Goal: Task Accomplishment & Management: Manage account settings

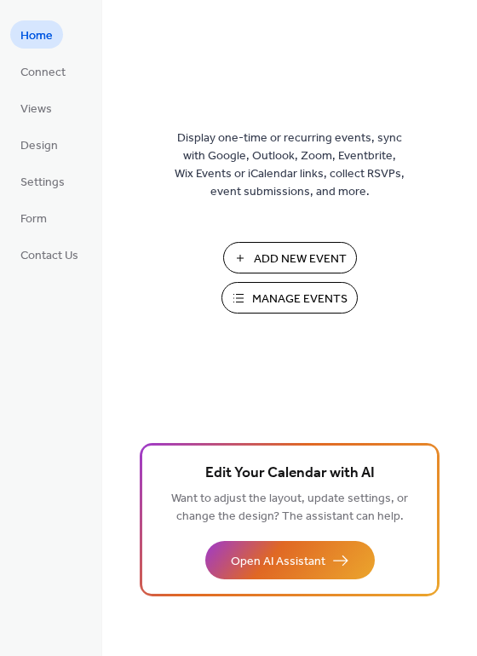
click at [280, 294] on span "Manage Events" at bounding box center [299, 299] width 95 height 18
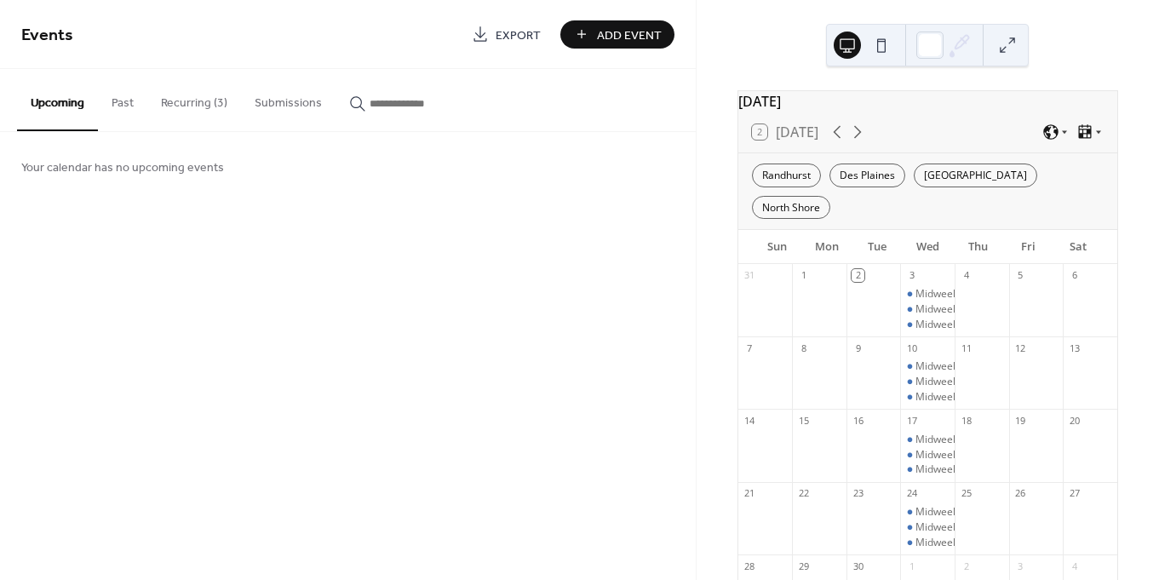
click at [198, 95] on button "Recurring (3)" at bounding box center [194, 99] width 94 height 60
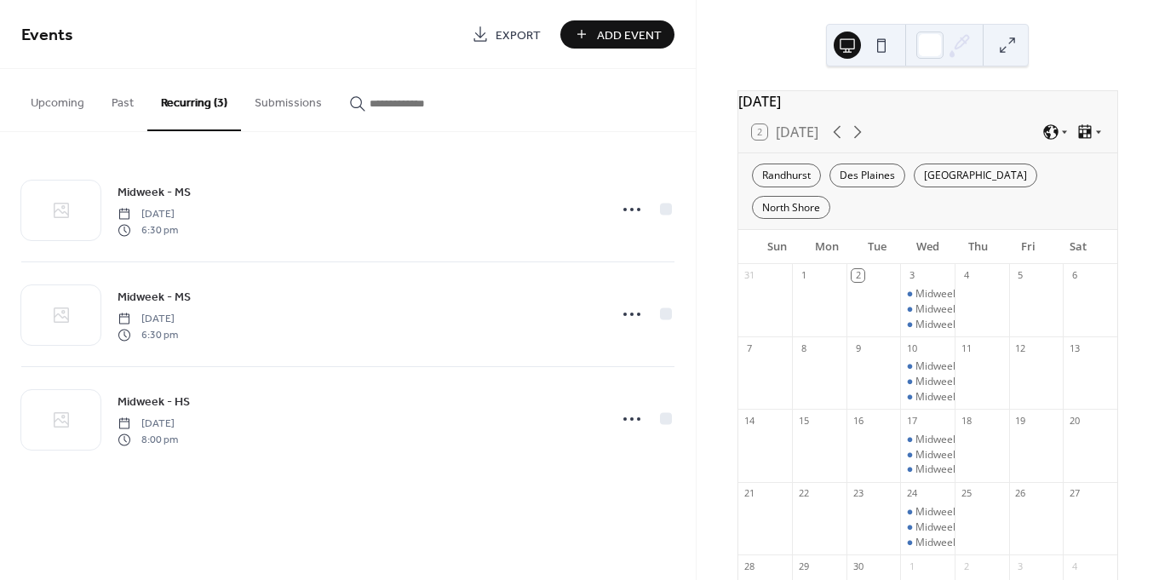
click at [276, 102] on button "Submissions" at bounding box center [288, 99] width 95 height 60
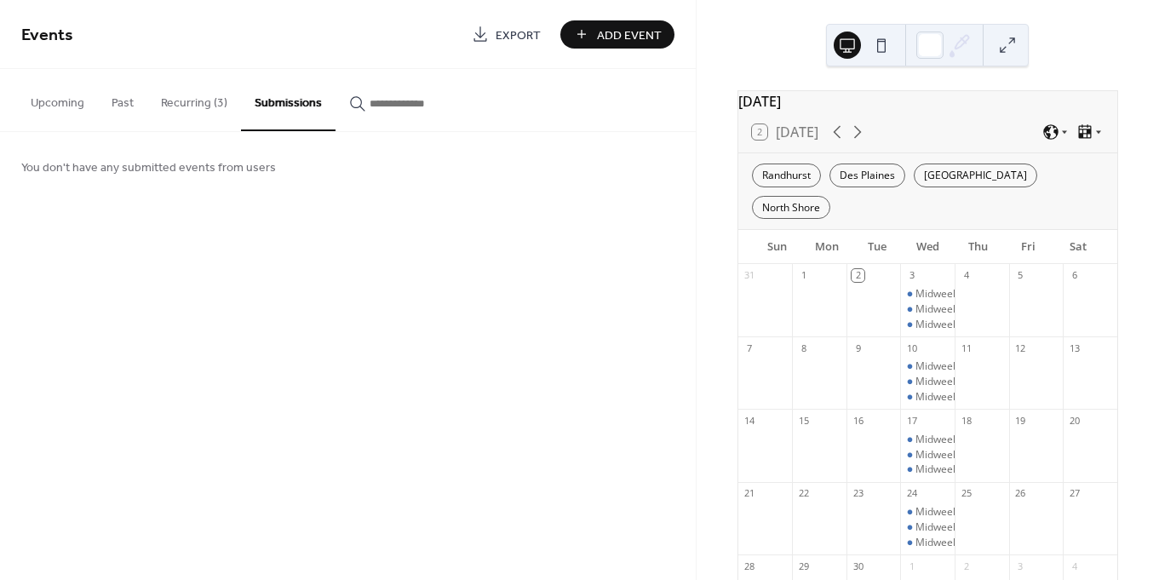
click at [182, 100] on button "Recurring (3)" at bounding box center [194, 99] width 94 height 60
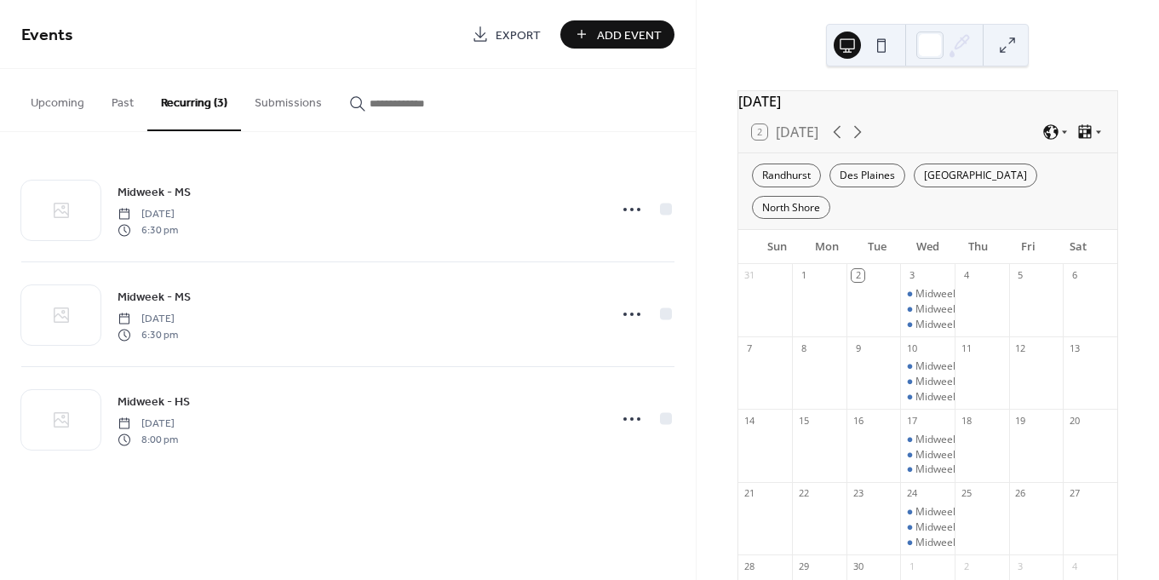
click at [123, 106] on button "Past" at bounding box center [122, 99] width 49 height 60
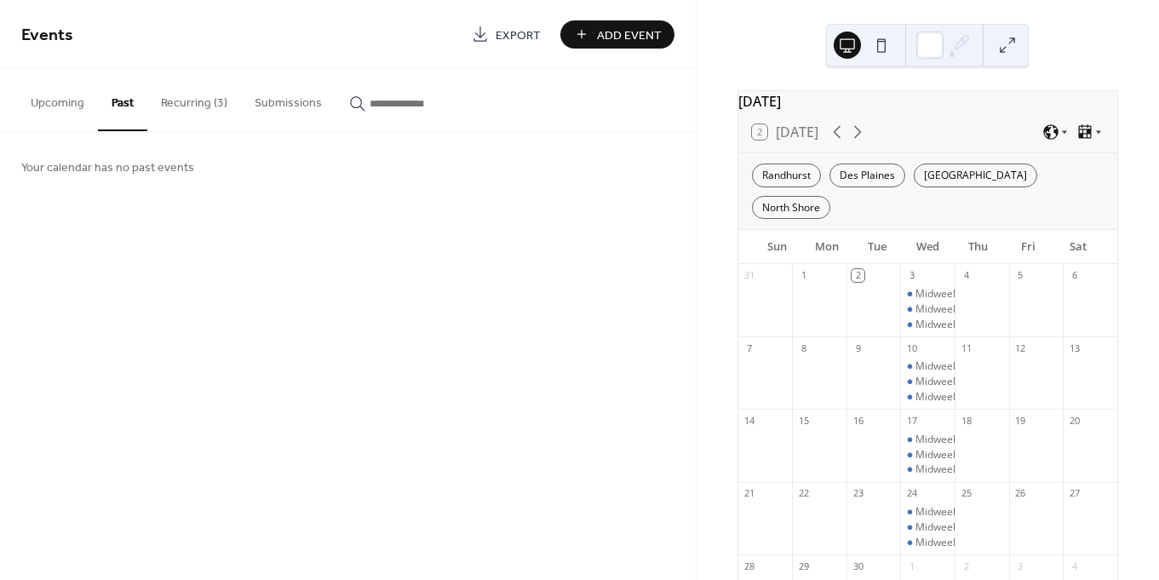
click at [44, 107] on button "Upcoming" at bounding box center [57, 99] width 81 height 60
click at [199, 103] on button "Recurring (3)" at bounding box center [194, 99] width 94 height 60
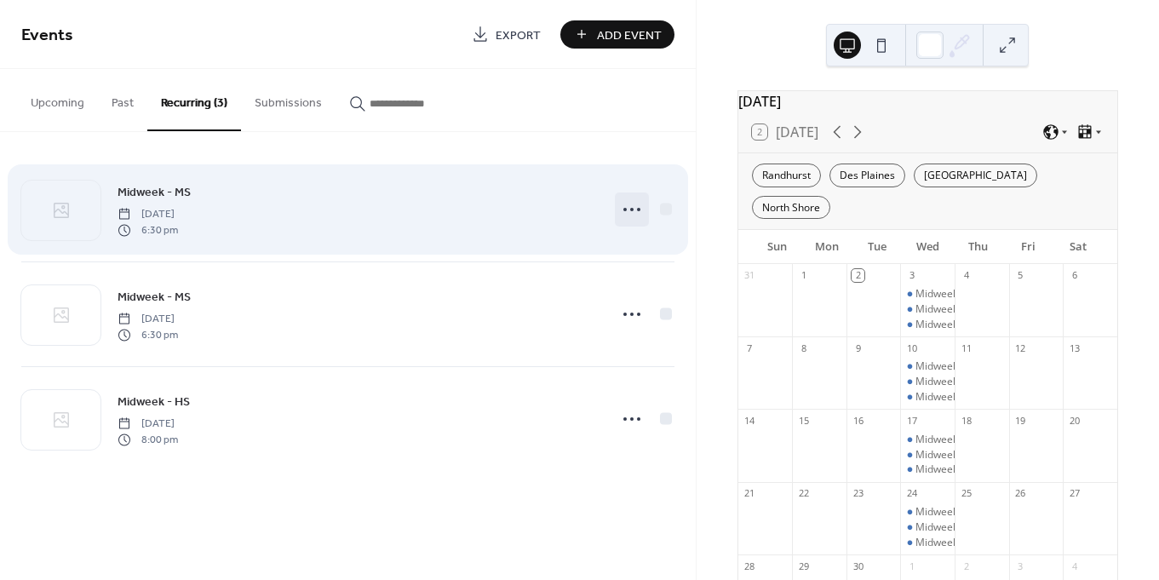
click at [630, 202] on icon at bounding box center [631, 209] width 27 height 27
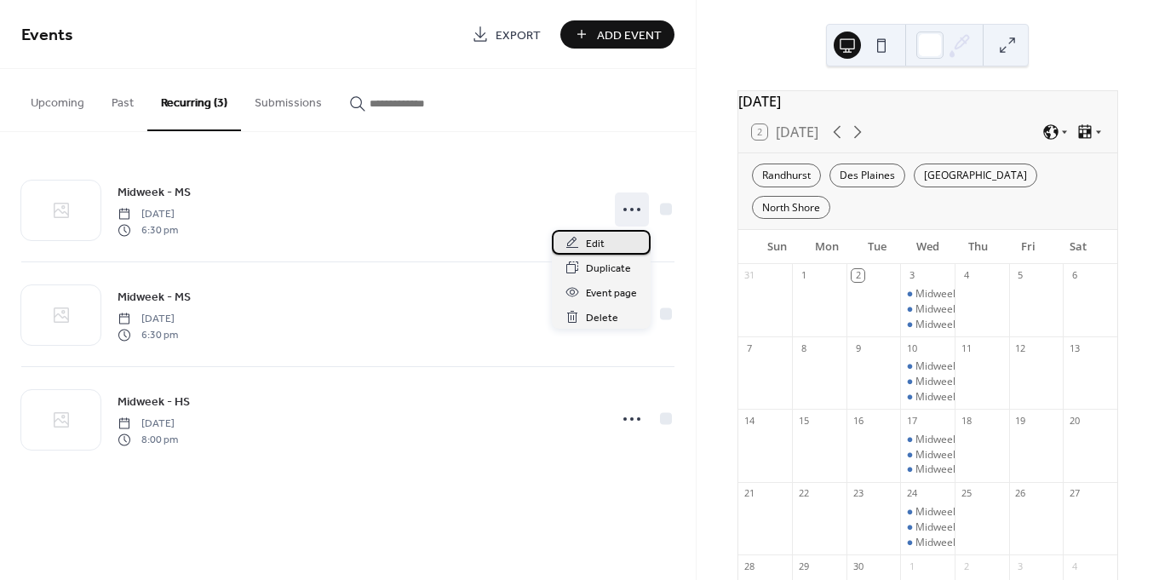
click at [594, 245] on span "Edit" at bounding box center [595, 244] width 19 height 18
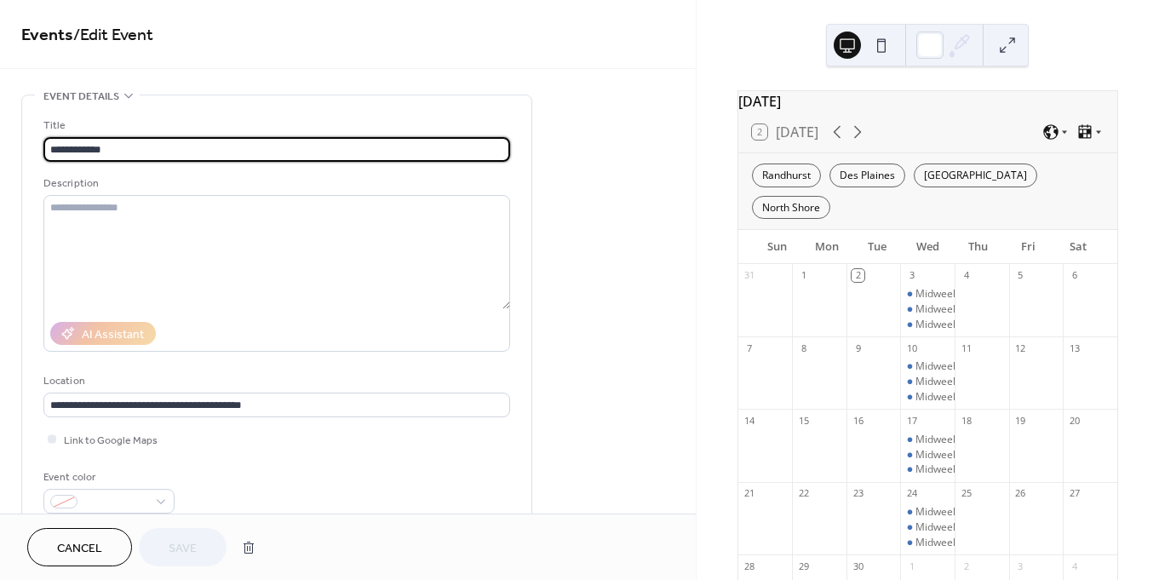
type input "**********"
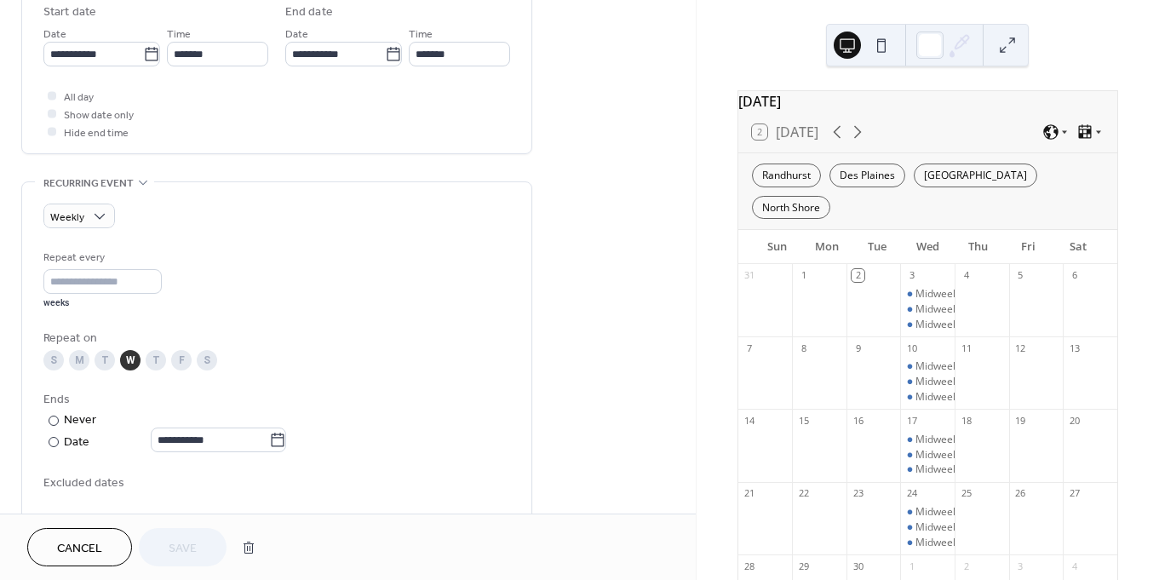
scroll to position [620, 0]
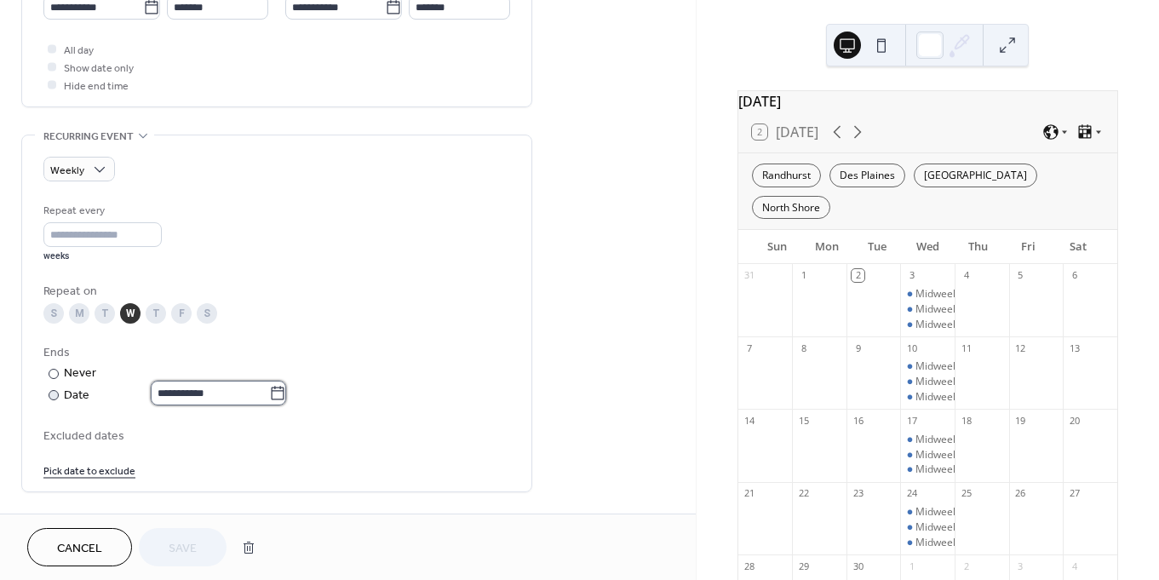
click at [198, 399] on input "**********" at bounding box center [210, 393] width 118 height 25
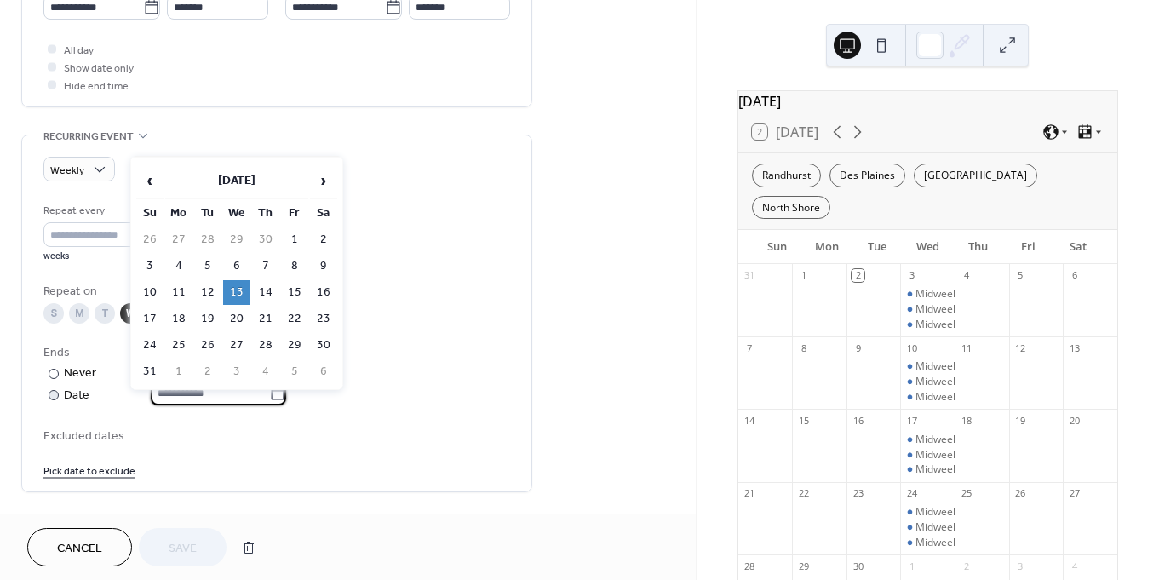
click at [286, 395] on label "**********" at bounding box center [218, 393] width 135 height 25
click at [269, 395] on input "**********" at bounding box center [210, 393] width 118 height 25
click at [321, 180] on span "›" at bounding box center [324, 180] width 26 height 34
click at [146, 181] on span "‹" at bounding box center [150, 180] width 26 height 34
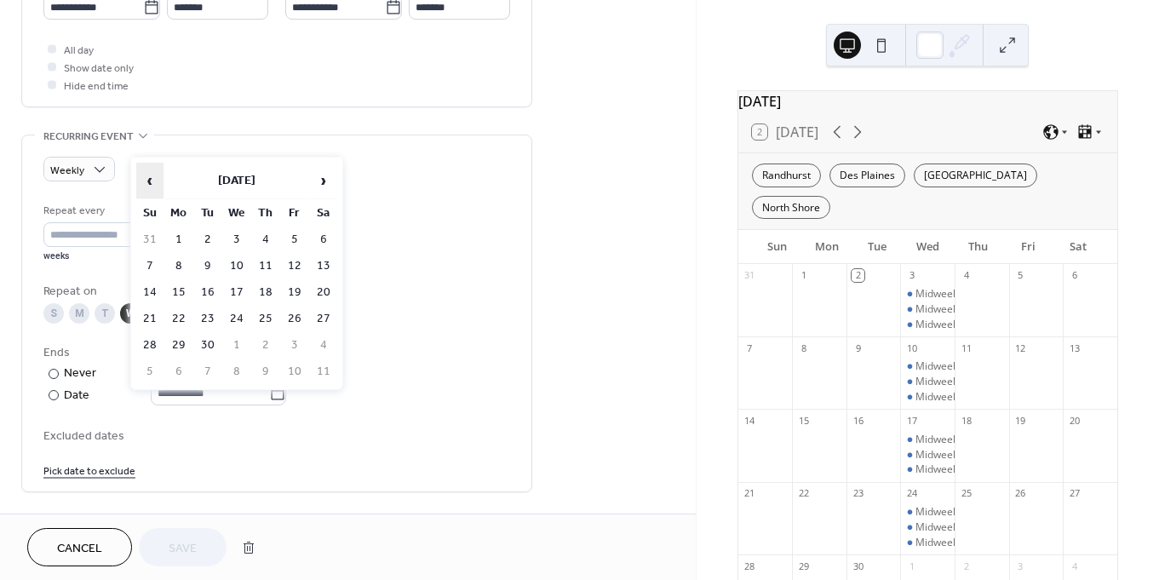
click at [146, 181] on span "‹" at bounding box center [150, 180] width 26 height 34
click at [153, 175] on span "‹" at bounding box center [150, 180] width 26 height 34
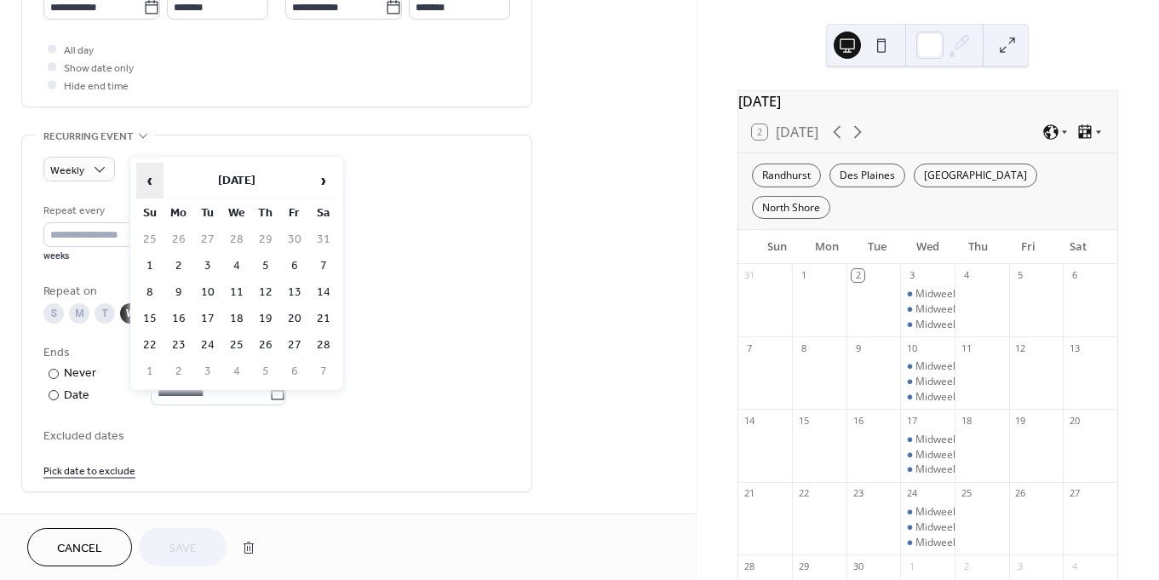
click at [153, 175] on span "‹" at bounding box center [150, 180] width 26 height 34
click at [450, 362] on div "Ends" at bounding box center [274, 353] width 463 height 18
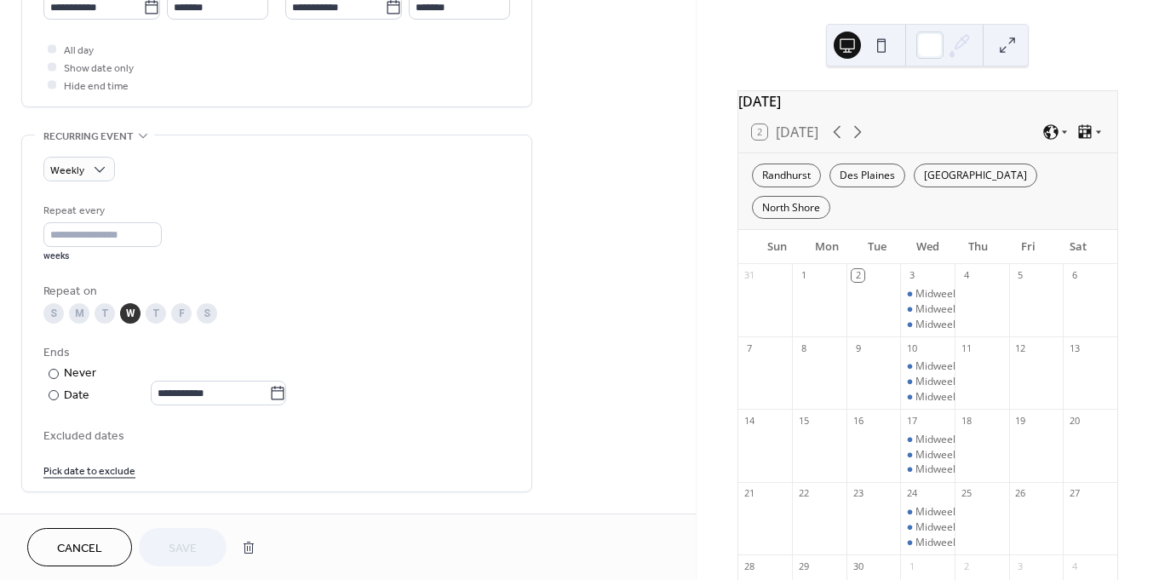
scroll to position [689, 0]
